Goal: Transaction & Acquisition: Book appointment/travel/reservation

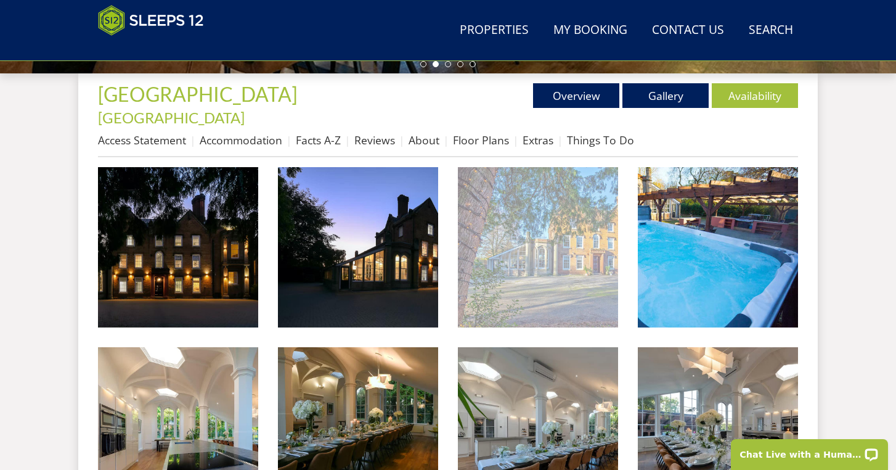
scroll to position [455, 0]
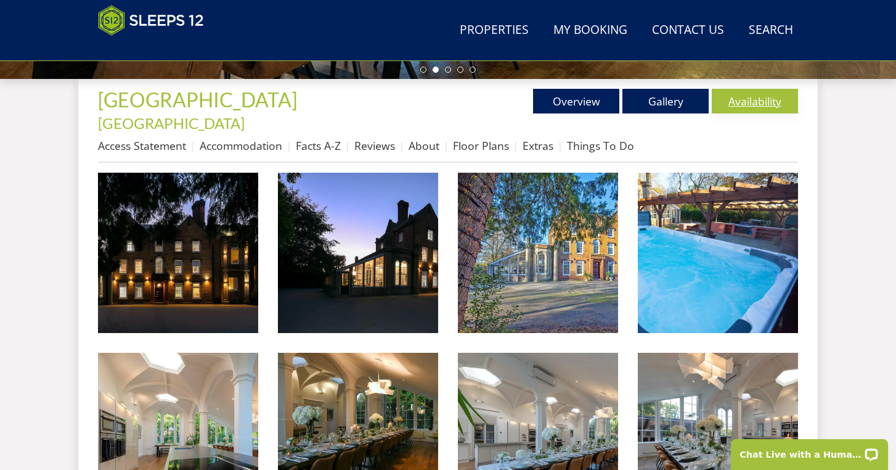
click at [739, 98] on link "Availability" at bounding box center [755, 101] width 86 height 25
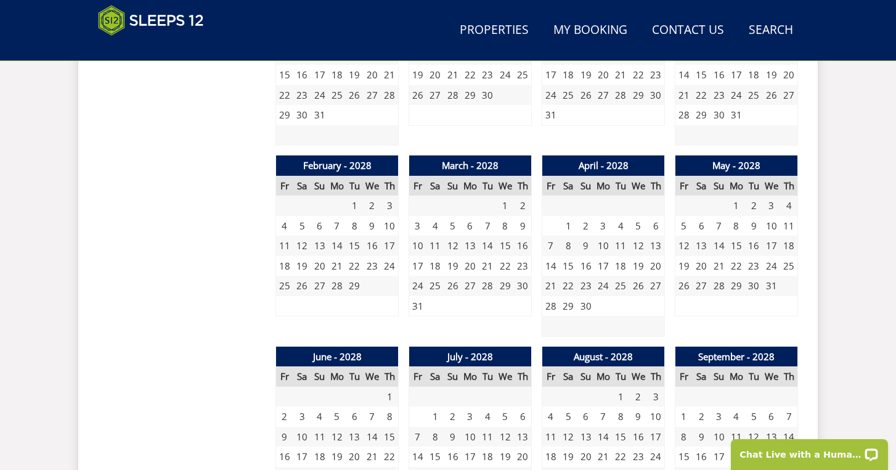
scroll to position [1805, 0]
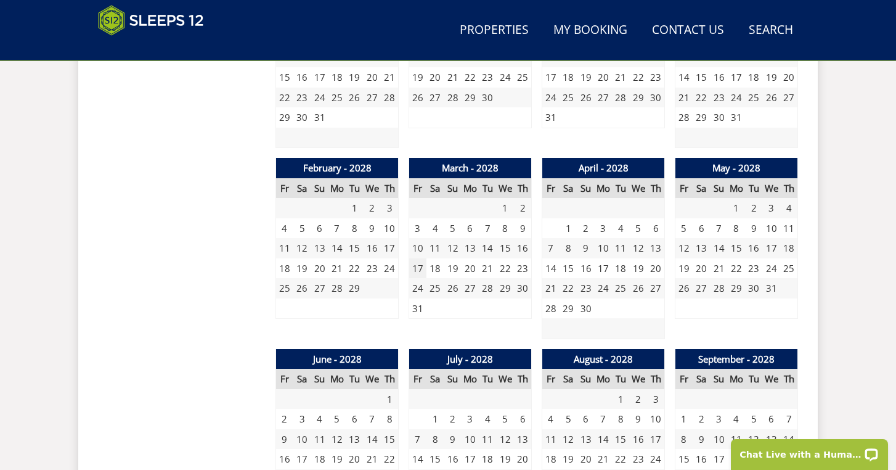
click at [419, 258] on td "17" at bounding box center [417, 268] width 17 height 20
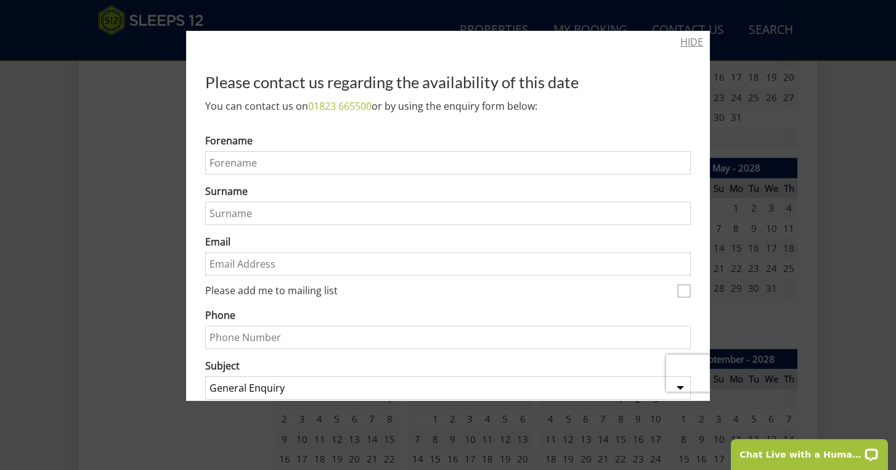
click at [691, 45] on link "HIDE" at bounding box center [691, 42] width 23 height 15
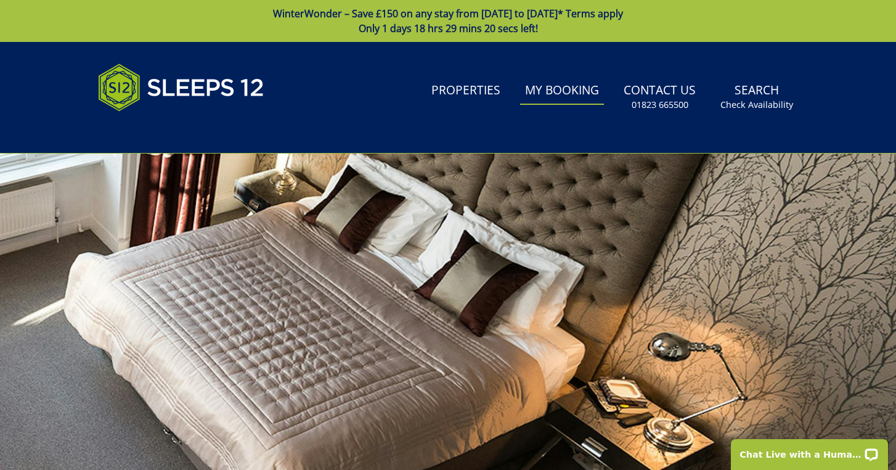
scroll to position [0, 0]
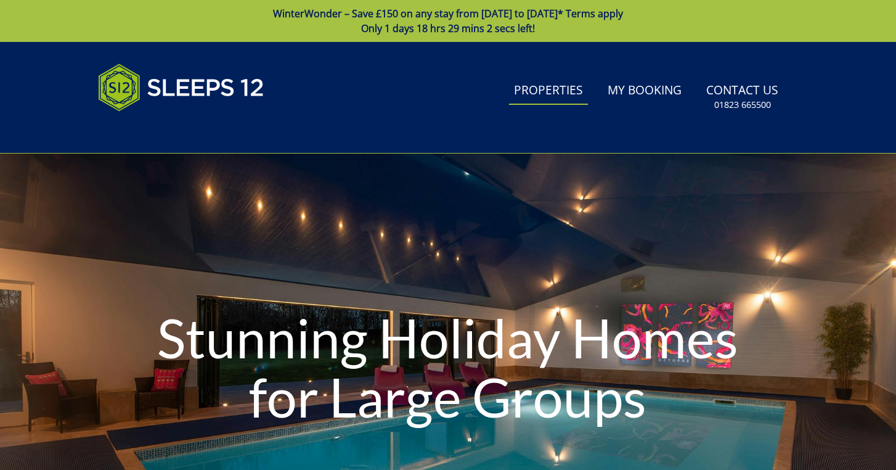
click at [557, 86] on link "Properties" at bounding box center [548, 91] width 79 height 28
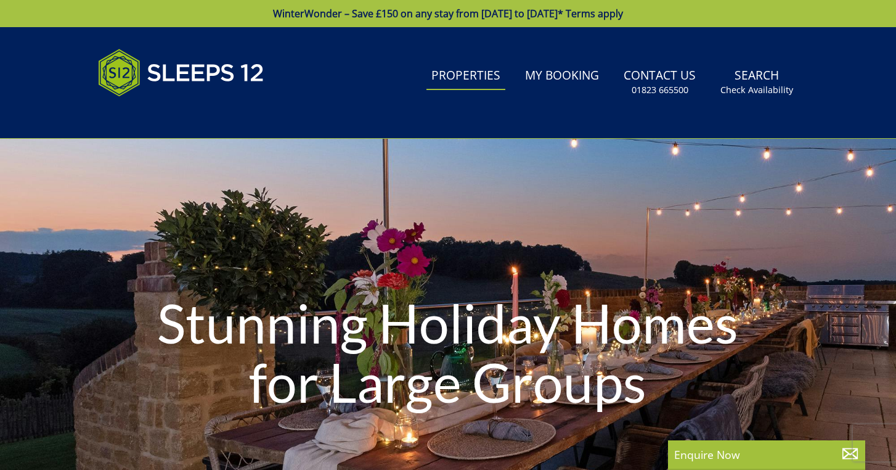
click at [552, 91] on li "My Booking" at bounding box center [562, 82] width 84 height 40
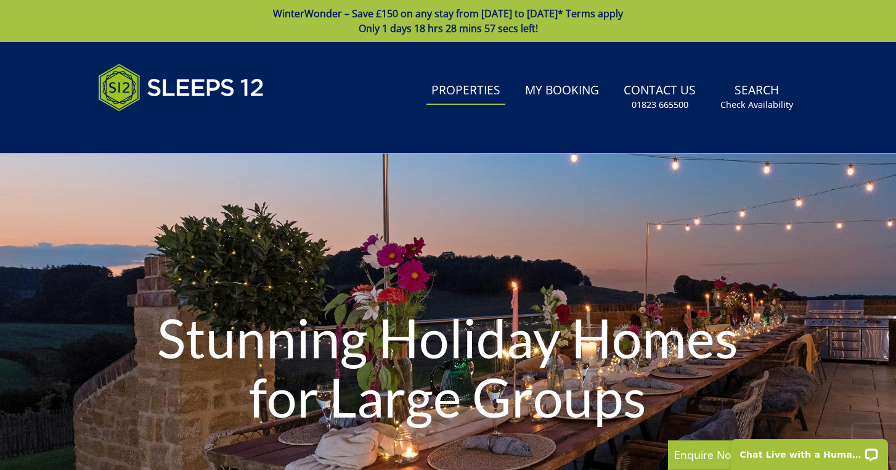
click at [471, 98] on link "Properties" at bounding box center [465, 91] width 79 height 28
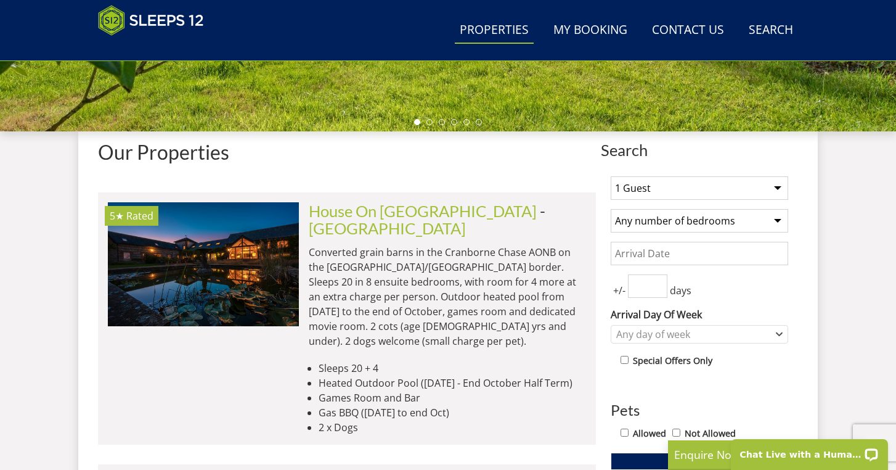
scroll to position [414, 0]
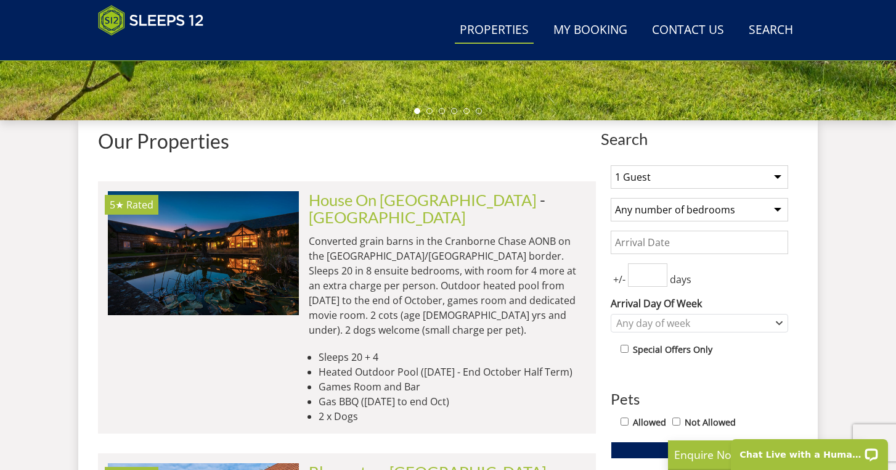
select select "30"
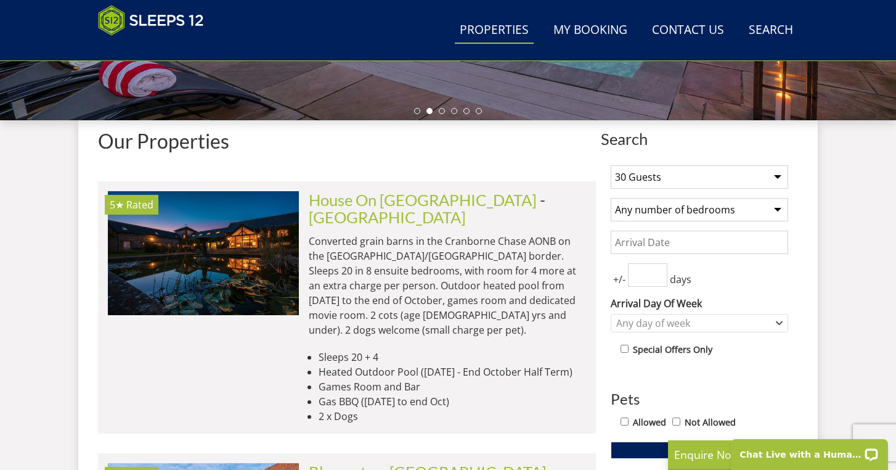
select select "15"
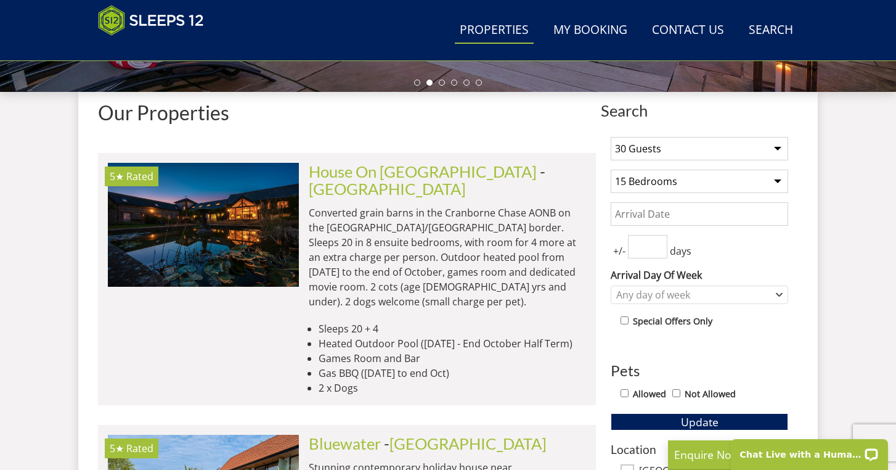
scroll to position [462, 0]
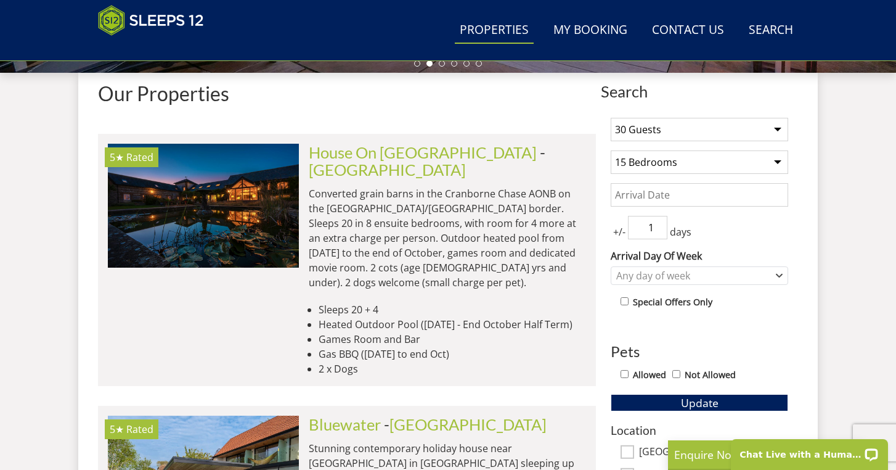
click at [659, 226] on input "1" at bounding box center [647, 227] width 39 height 23
type input "2"
click at [659, 226] on input "2" at bounding box center [647, 227] width 39 height 23
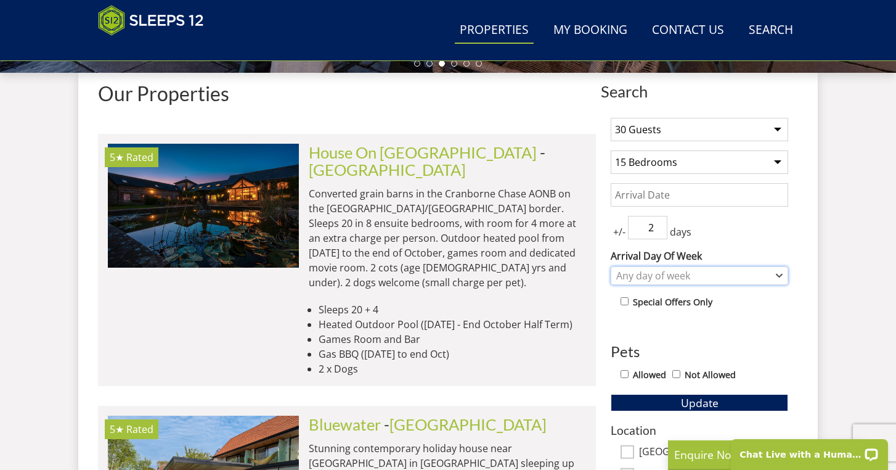
click at [647, 274] on div "Any day of week" at bounding box center [693, 276] width 160 height 14
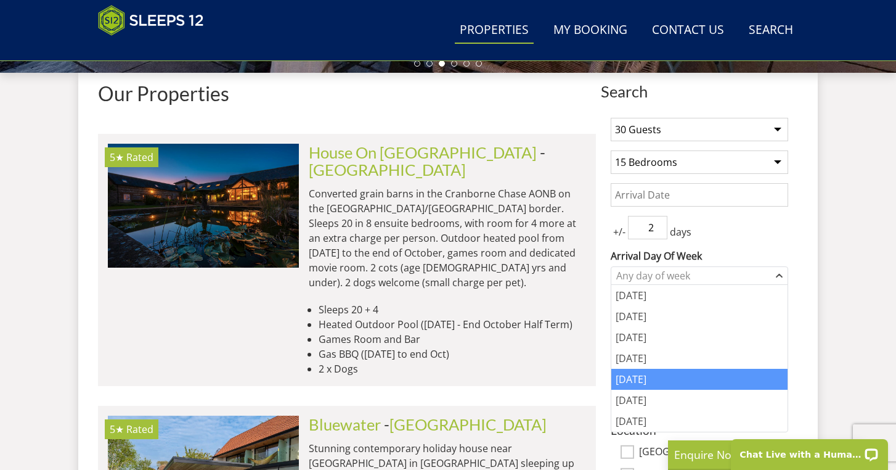
click at [636, 374] on div "Friday" at bounding box center [699, 378] width 176 height 21
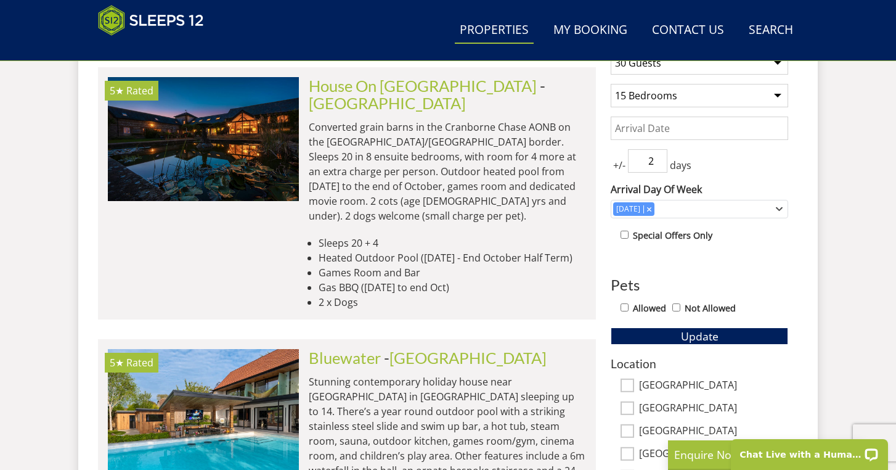
scroll to position [545, 0]
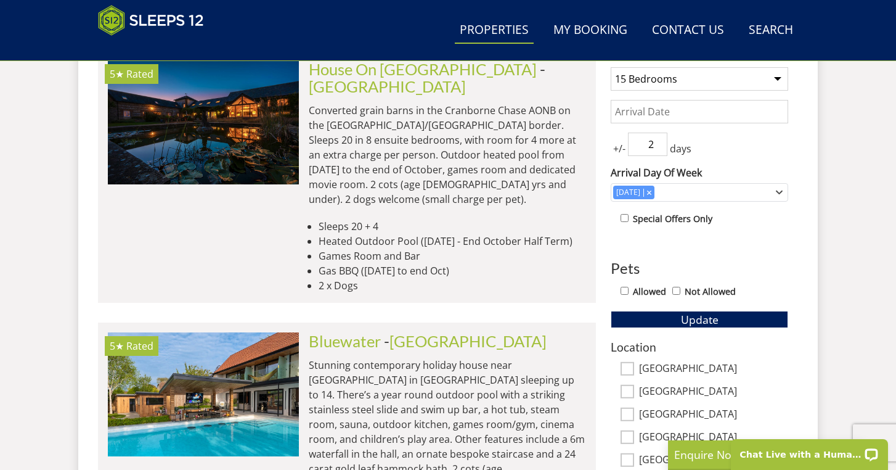
click at [676, 290] on input "Not Allowed" at bounding box center [676, 291] width 8 height 8
checkbox input "true"
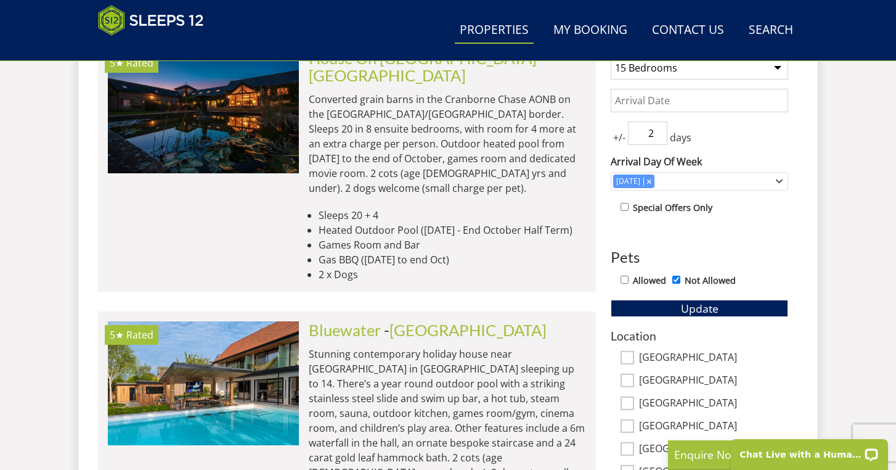
scroll to position [555, 0]
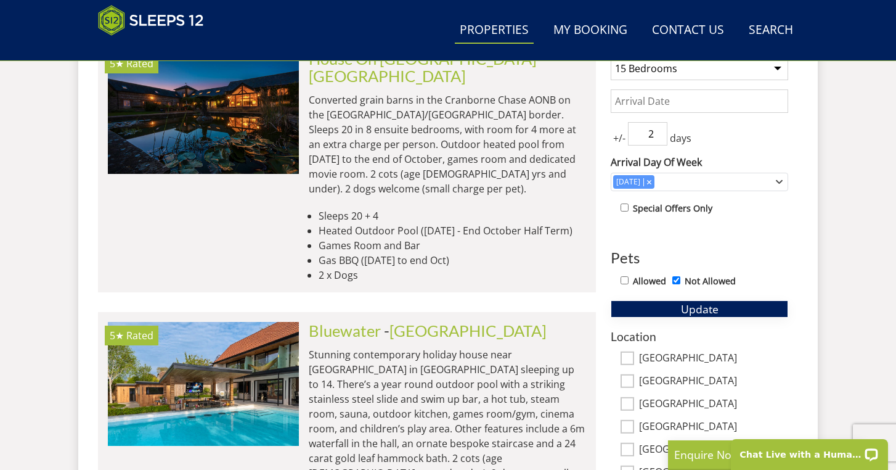
click at [677, 309] on button "Update" at bounding box center [699, 308] width 177 height 17
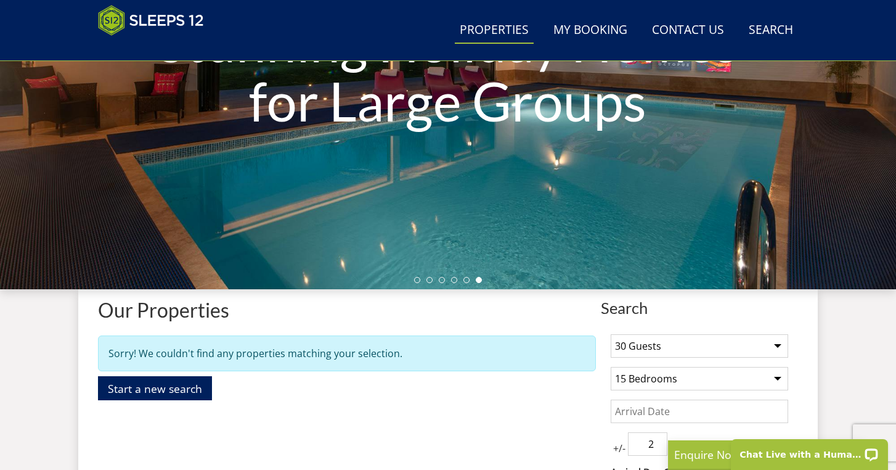
scroll to position [284, 0]
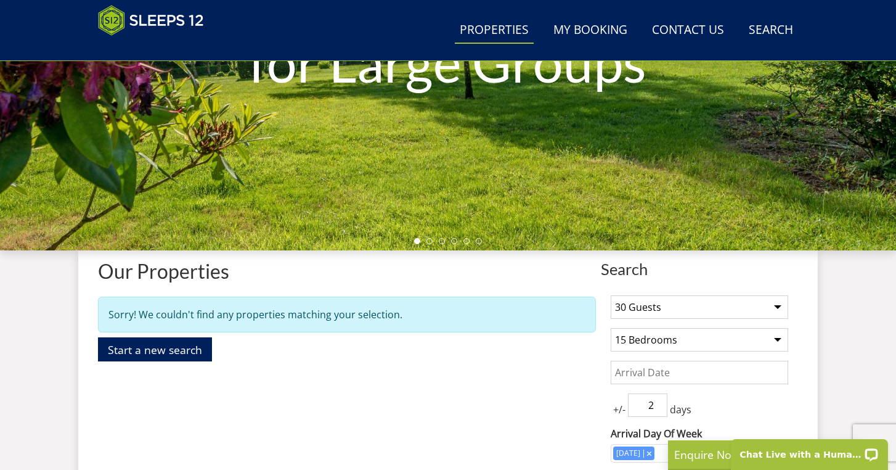
click at [677, 309] on select "1 Guest 2 Guests 3 Guests 4 Guests 5 Guests 6 Guests 7 Guests 8 Guests 9 Guests…" at bounding box center [699, 306] width 177 height 23
select select "20"
select select "10"
click at [547, 288] on div "Our Properties" at bounding box center [347, 275] width 498 height 31
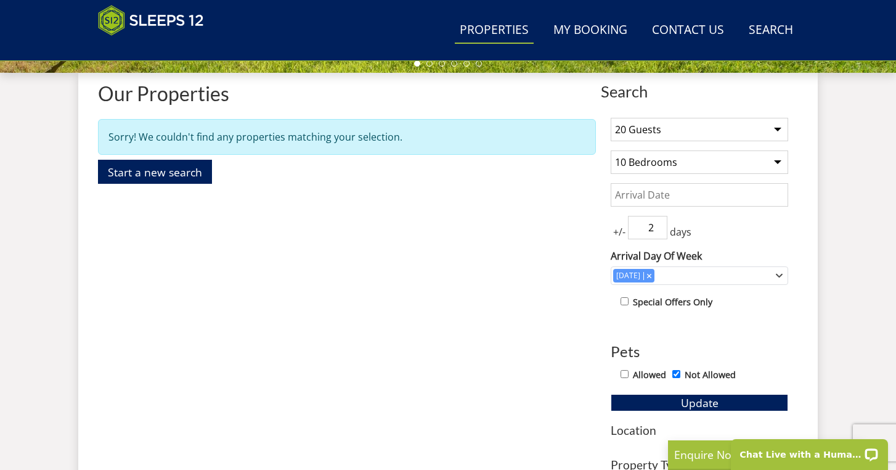
scroll to position [477, 0]
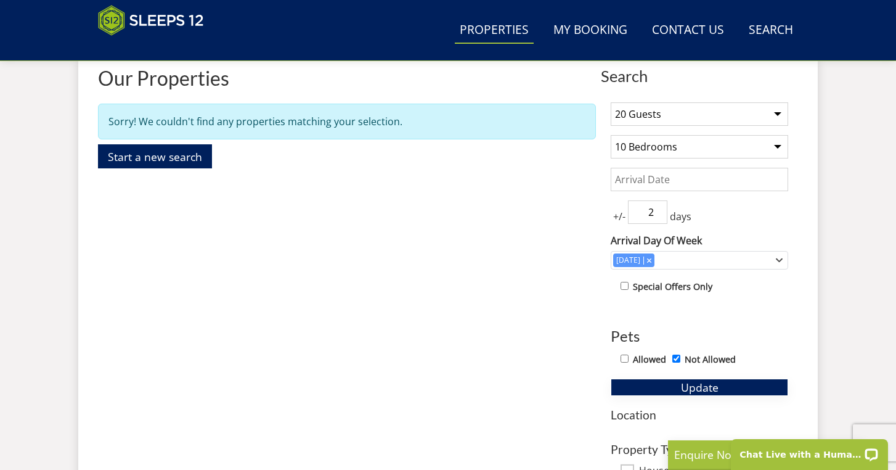
click at [662, 386] on button "Update" at bounding box center [699, 386] width 177 height 17
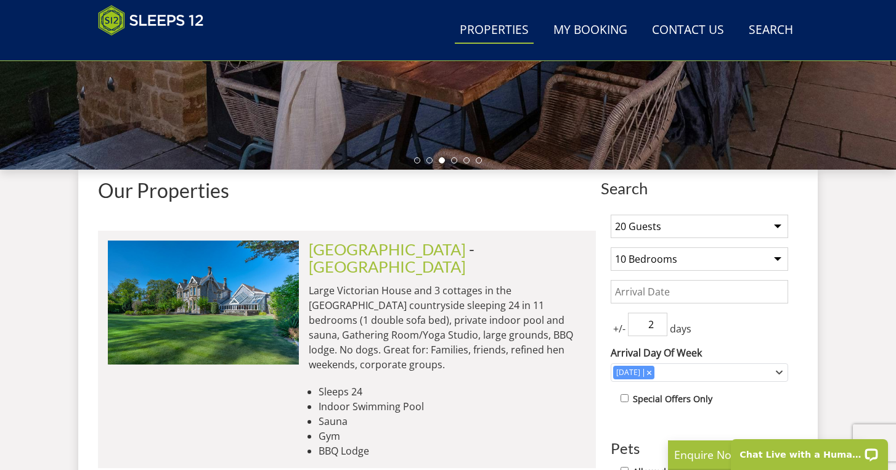
scroll to position [361, 0]
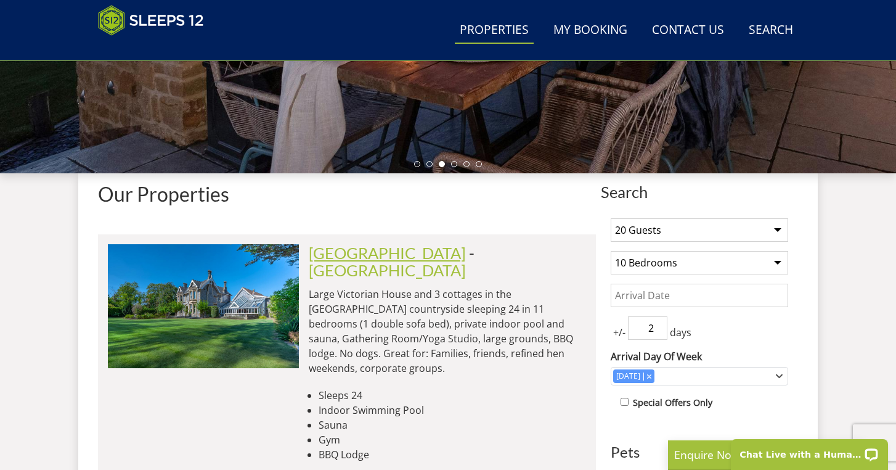
click at [405, 254] on link "[GEOGRAPHIC_DATA]" at bounding box center [387, 252] width 157 height 18
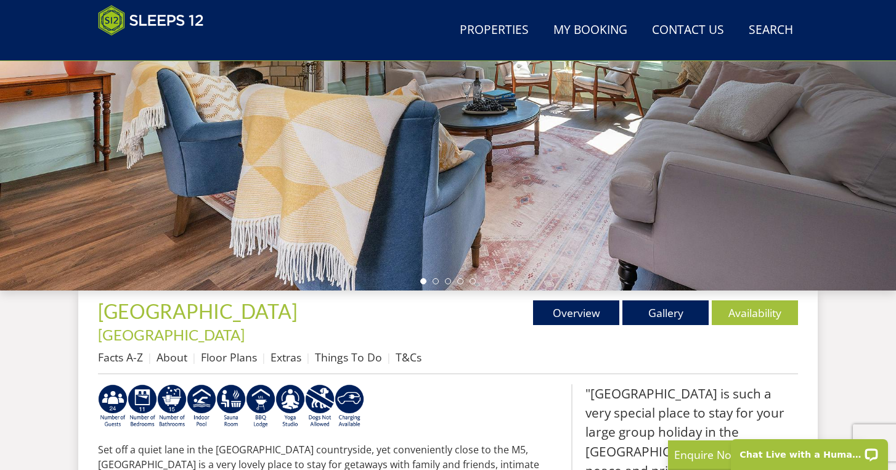
scroll to position [251, 0]
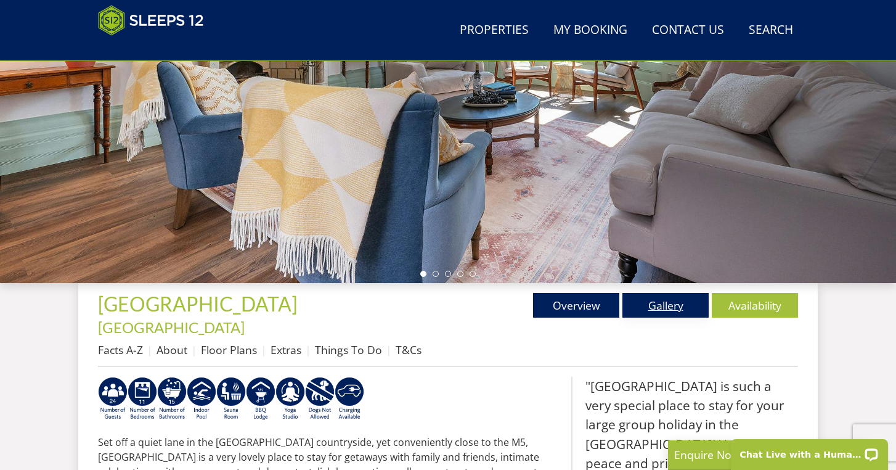
click at [658, 301] on link "Gallery" at bounding box center [665, 305] width 86 height 25
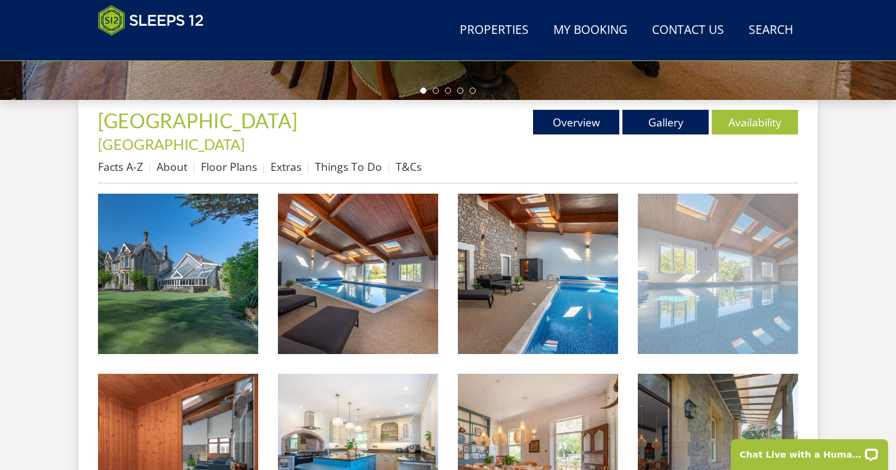
scroll to position [440, 0]
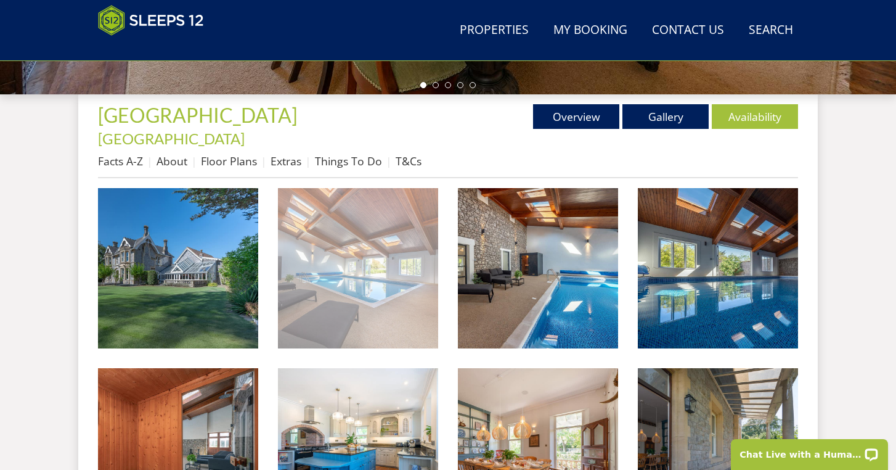
click at [373, 277] on img at bounding box center [358, 268] width 160 height 160
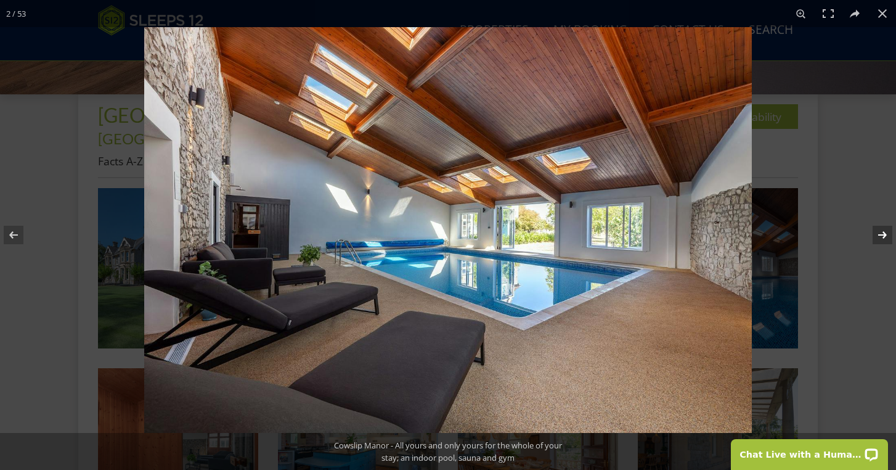
click at [879, 235] on button at bounding box center [874, 235] width 43 height 62
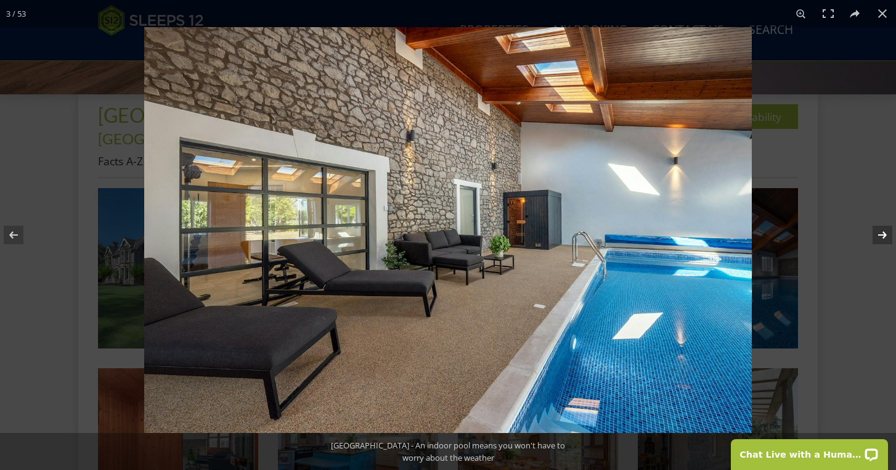
click at [879, 235] on button at bounding box center [874, 235] width 43 height 62
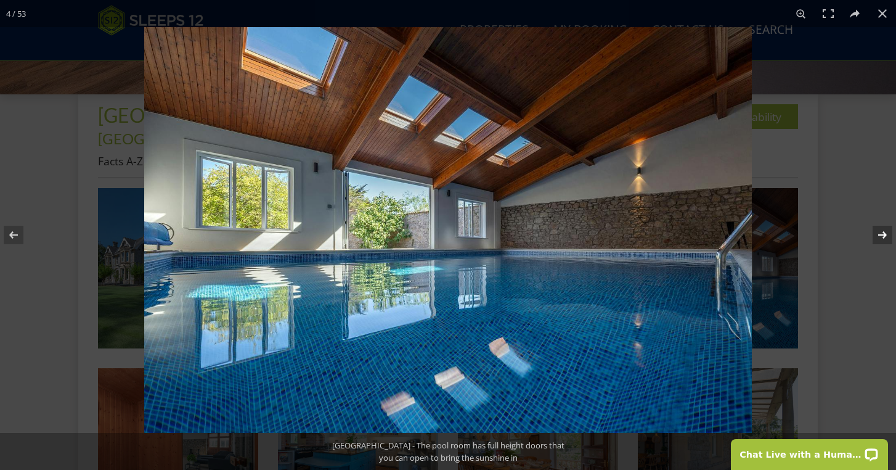
click at [879, 235] on button at bounding box center [874, 235] width 43 height 62
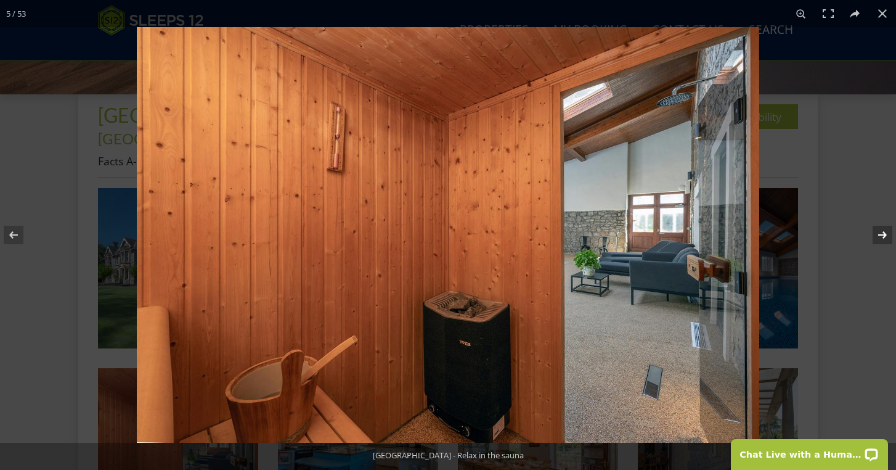
click at [879, 235] on button at bounding box center [874, 235] width 43 height 62
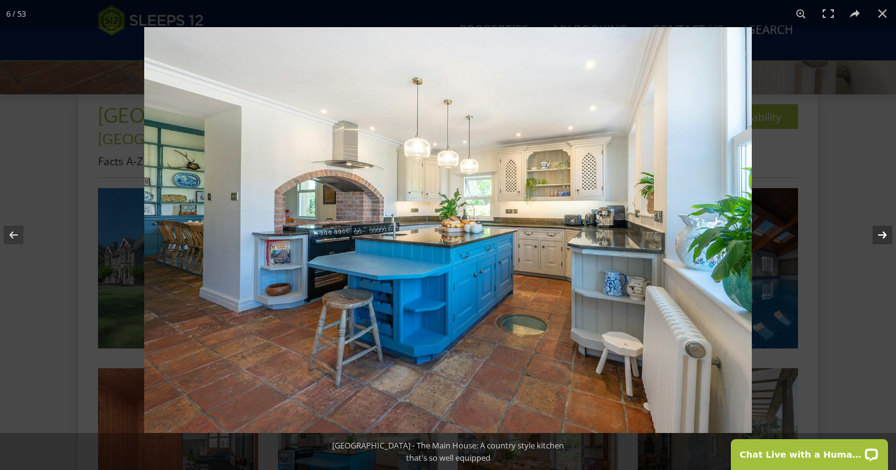
click at [879, 235] on button at bounding box center [874, 235] width 43 height 62
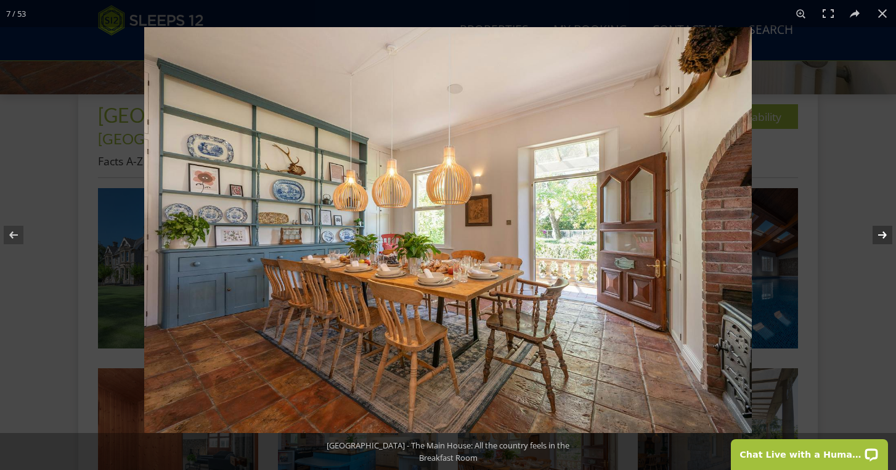
click at [879, 235] on button at bounding box center [874, 235] width 43 height 62
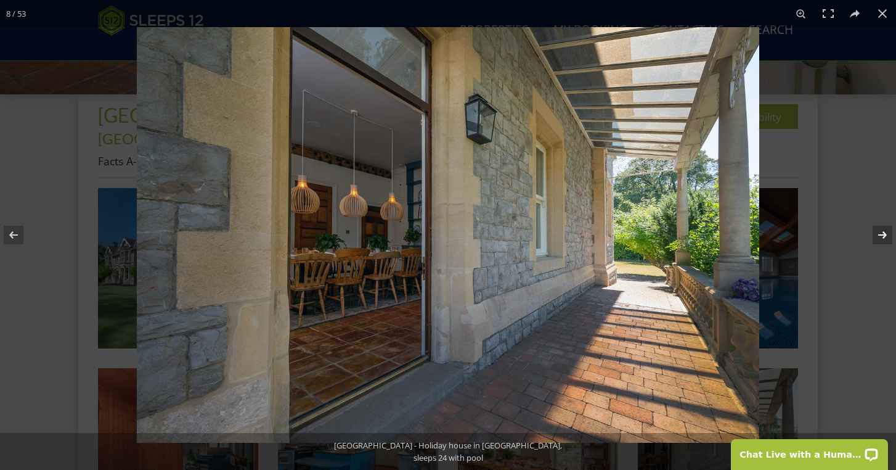
click at [879, 235] on button at bounding box center [874, 235] width 43 height 62
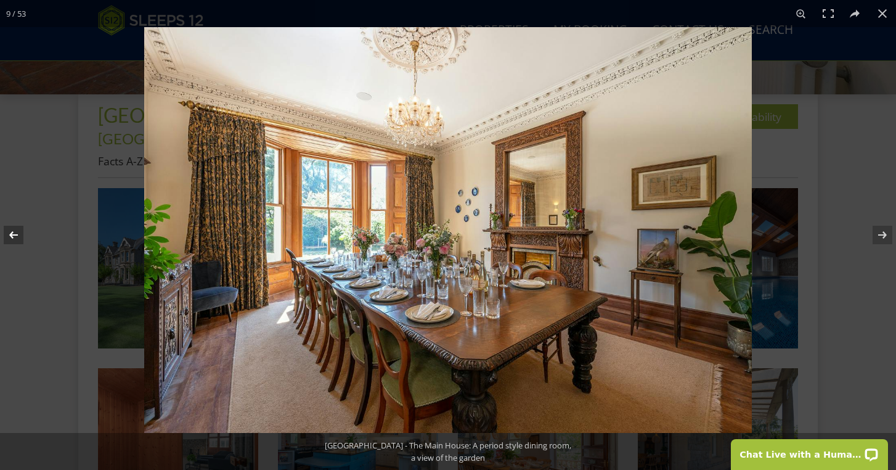
click at [16, 233] on button at bounding box center [21, 235] width 43 height 62
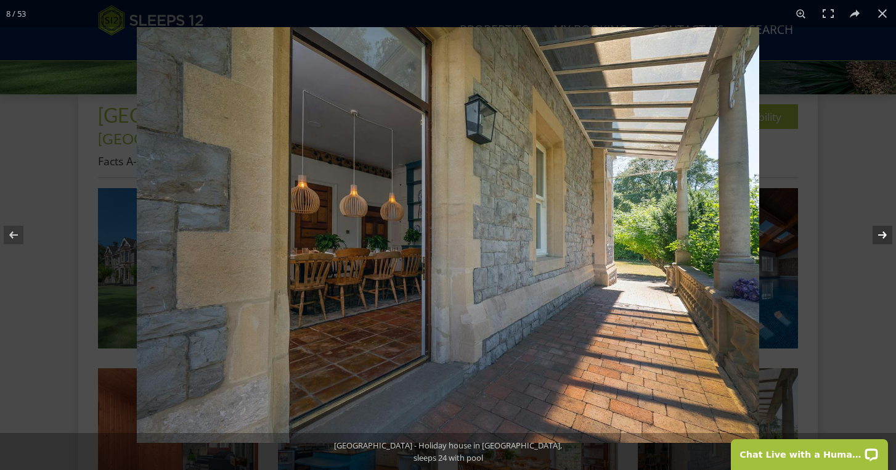
click at [882, 234] on button at bounding box center [874, 235] width 43 height 62
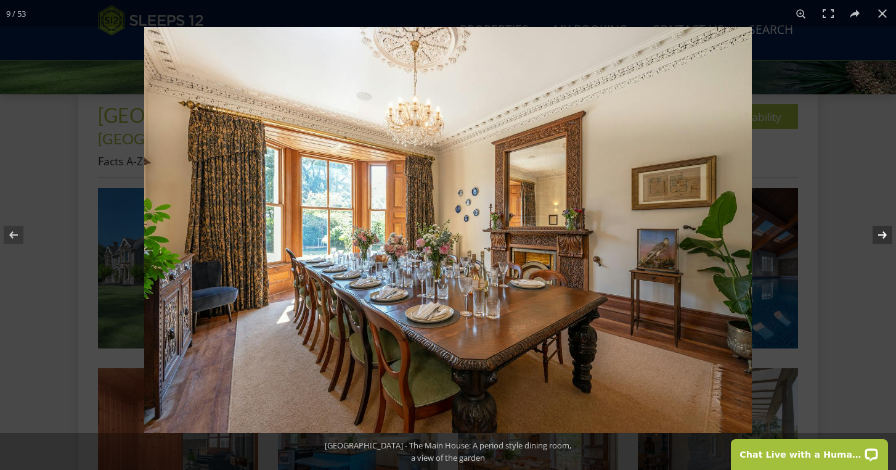
click at [882, 234] on button at bounding box center [874, 235] width 43 height 62
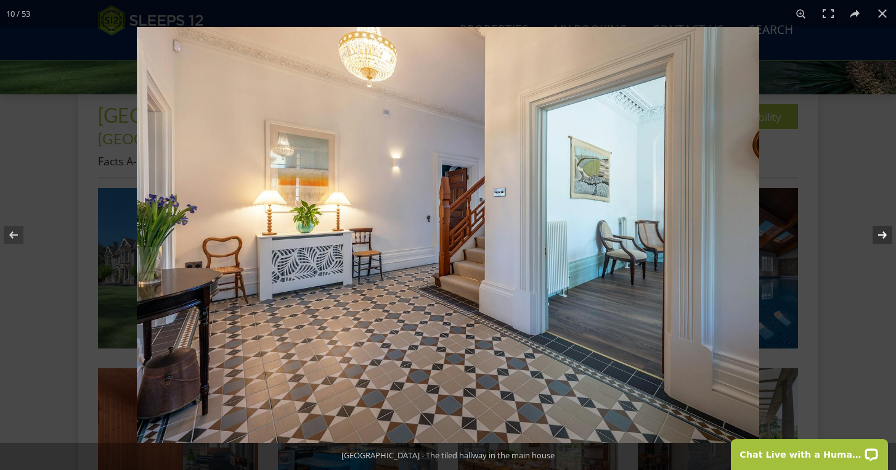
click at [882, 234] on button at bounding box center [874, 235] width 43 height 62
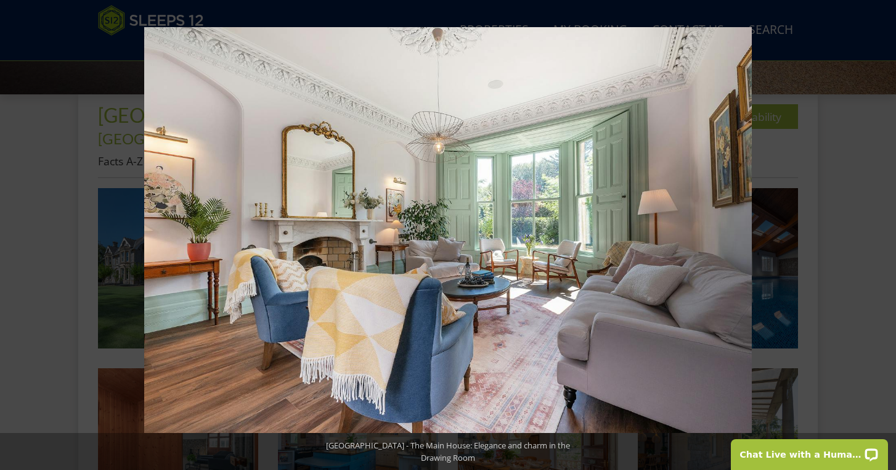
click at [882, 234] on button at bounding box center [874, 235] width 43 height 62
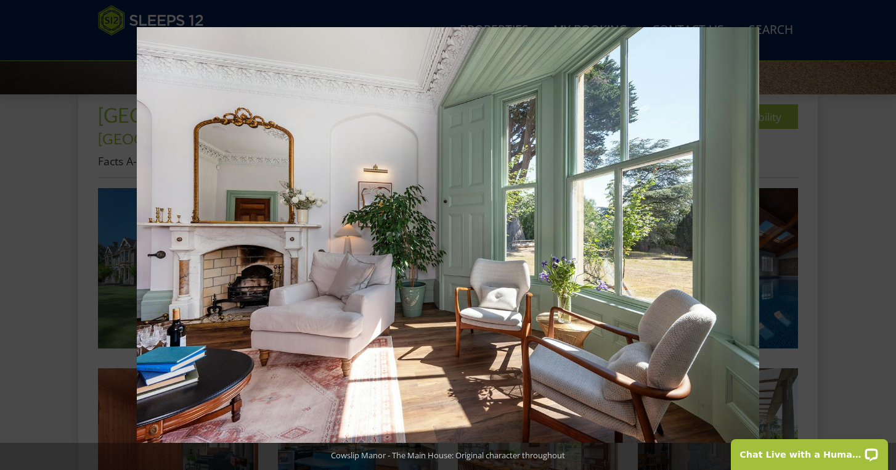
click at [882, 234] on button at bounding box center [874, 235] width 43 height 62
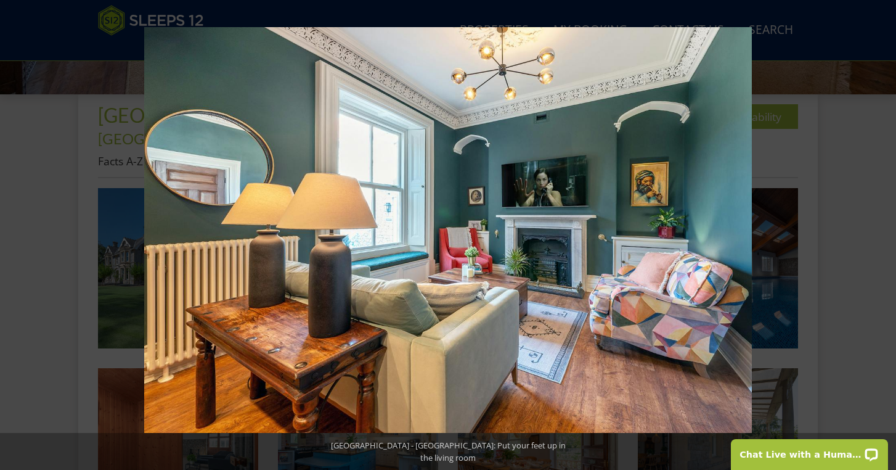
click at [882, 234] on button at bounding box center [874, 235] width 43 height 62
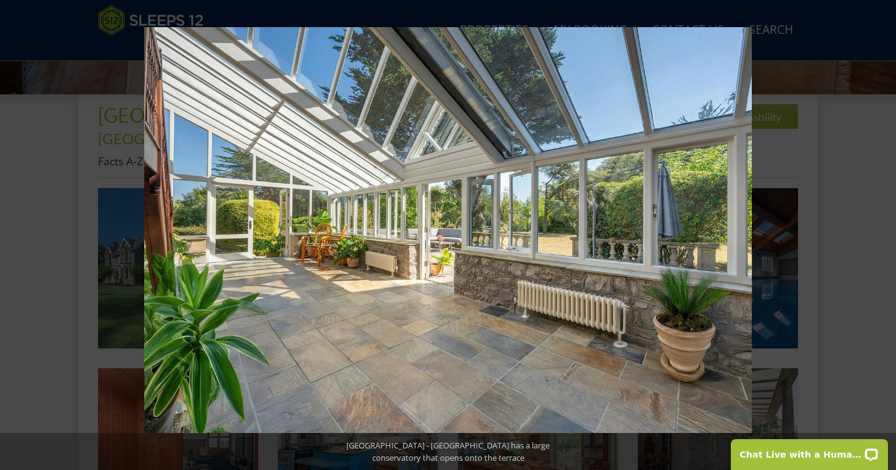
click at [882, 234] on button at bounding box center [874, 235] width 43 height 62
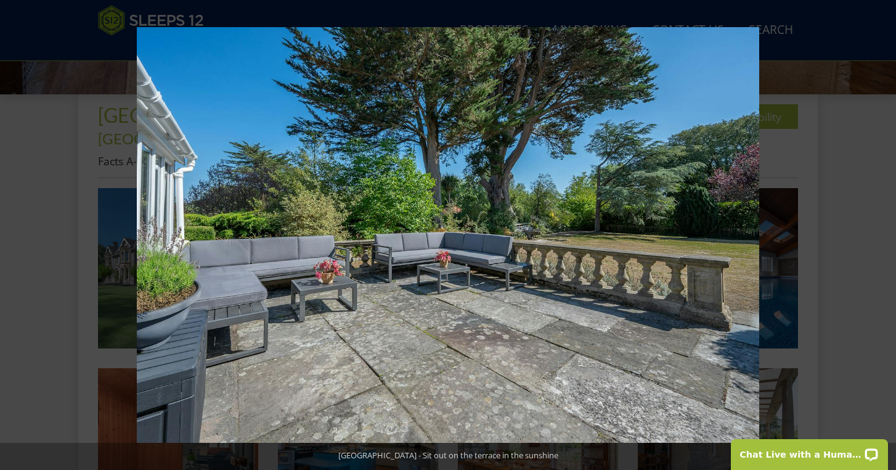
click at [882, 234] on button at bounding box center [874, 235] width 43 height 62
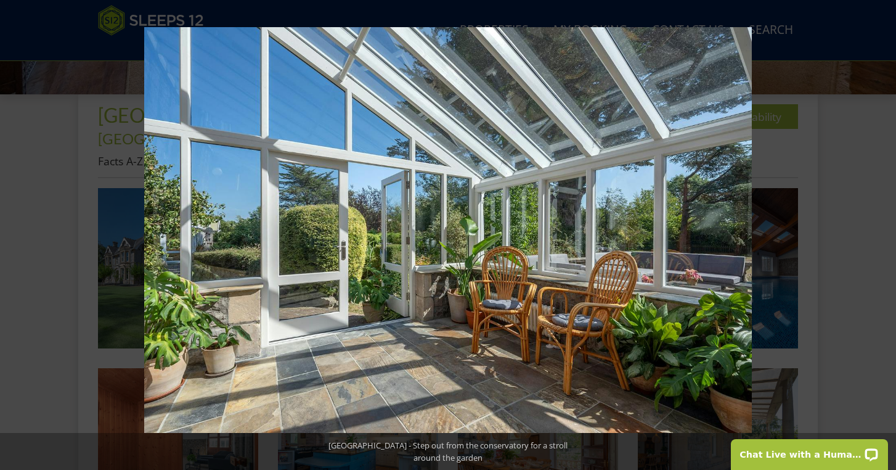
click at [882, 234] on button at bounding box center [874, 235] width 43 height 62
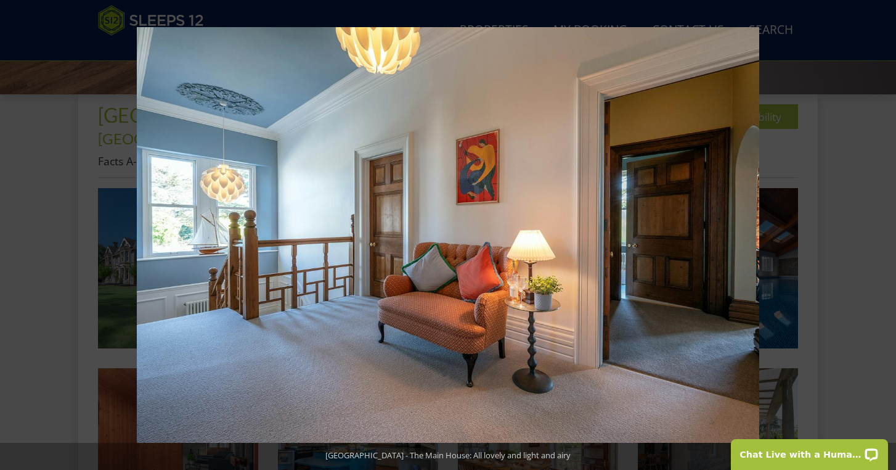
click at [882, 234] on button at bounding box center [874, 235] width 43 height 62
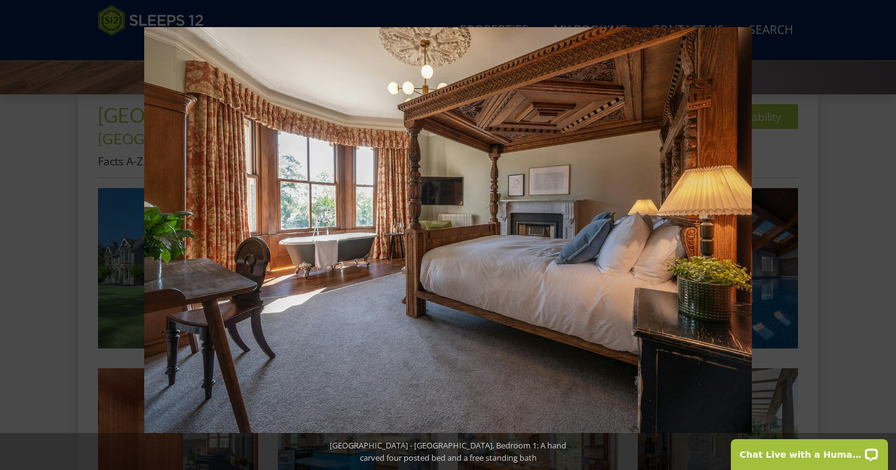
click at [882, 234] on button at bounding box center [874, 235] width 43 height 62
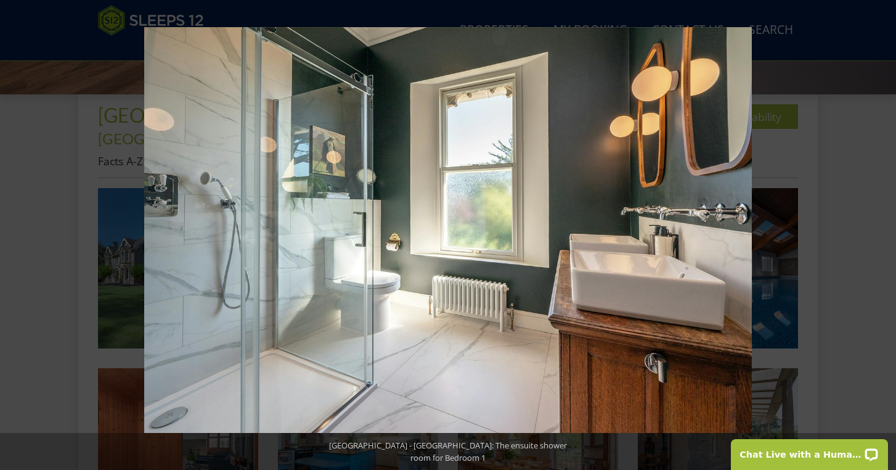
click at [882, 234] on button at bounding box center [874, 235] width 43 height 62
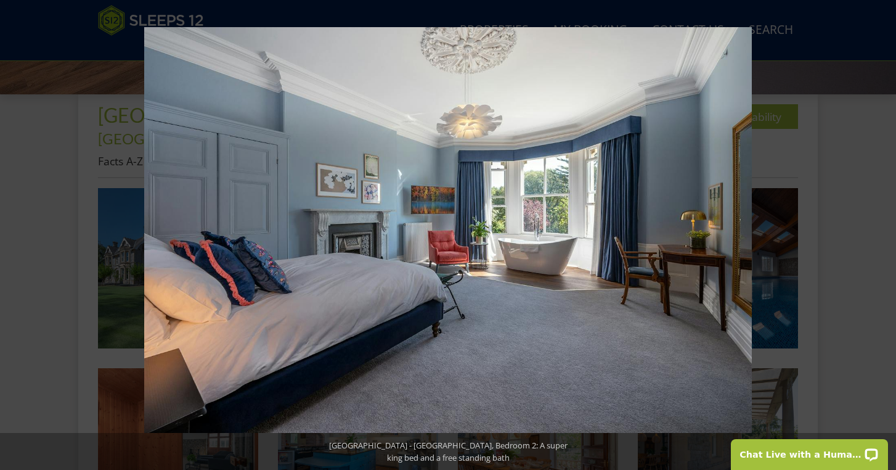
click at [882, 234] on button at bounding box center [874, 235] width 43 height 62
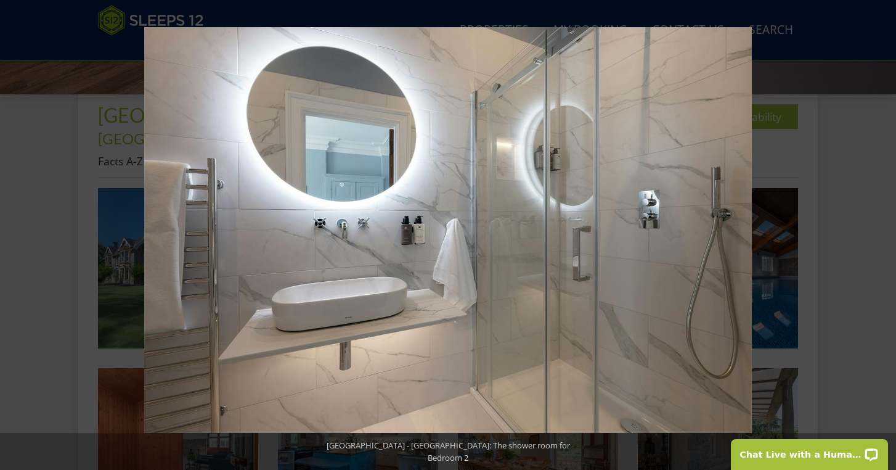
click at [882, 234] on button at bounding box center [874, 235] width 43 height 62
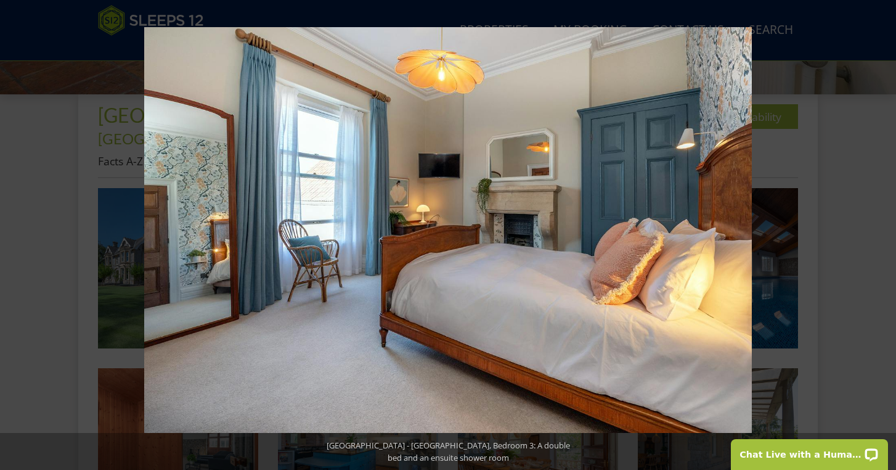
click at [882, 234] on button at bounding box center [874, 235] width 43 height 62
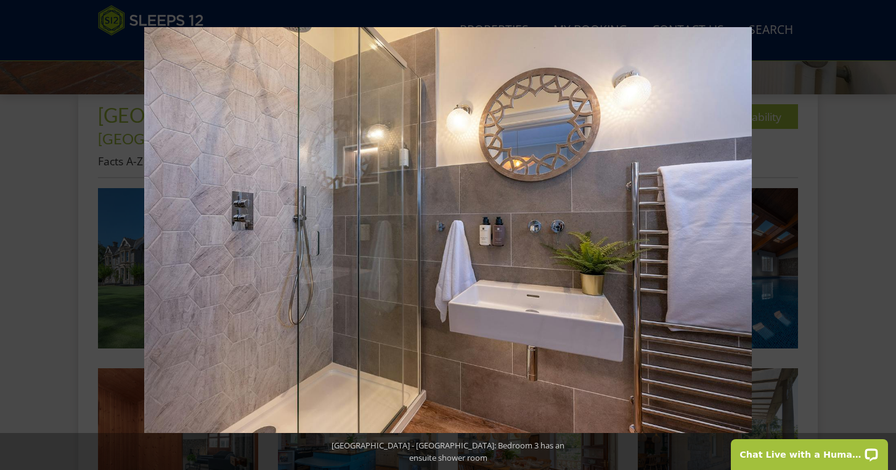
click at [882, 234] on button at bounding box center [874, 235] width 43 height 62
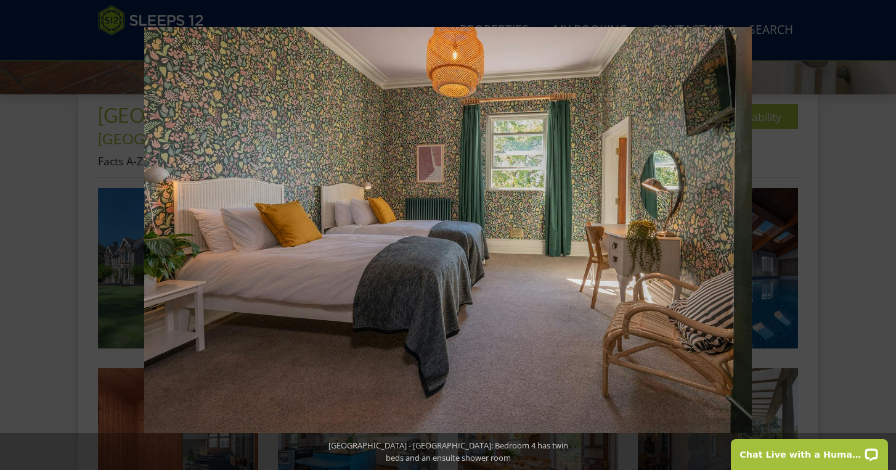
click at [882, 234] on button at bounding box center [874, 235] width 43 height 62
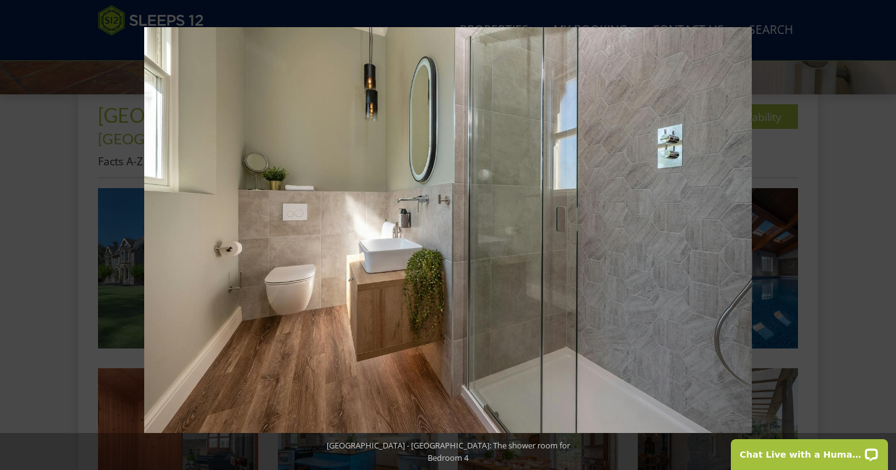
click at [882, 234] on button at bounding box center [874, 235] width 43 height 62
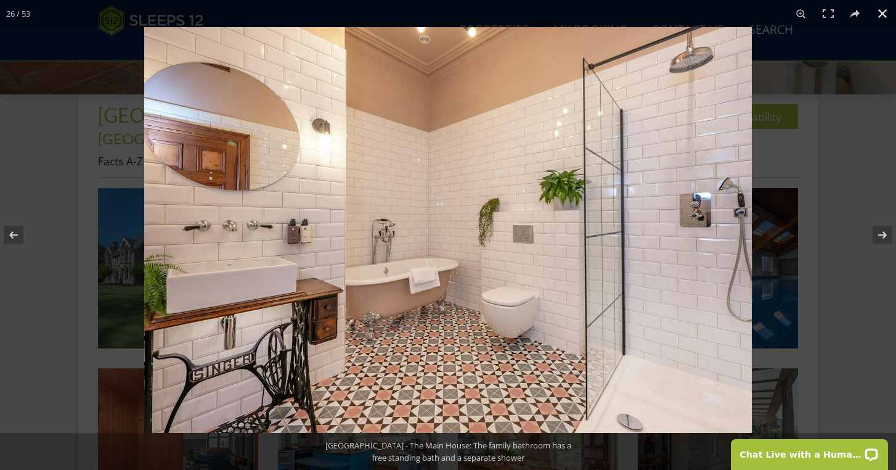
click at [882, 15] on button at bounding box center [882, 13] width 27 height 27
